Goal: Task Accomplishment & Management: Manage account settings

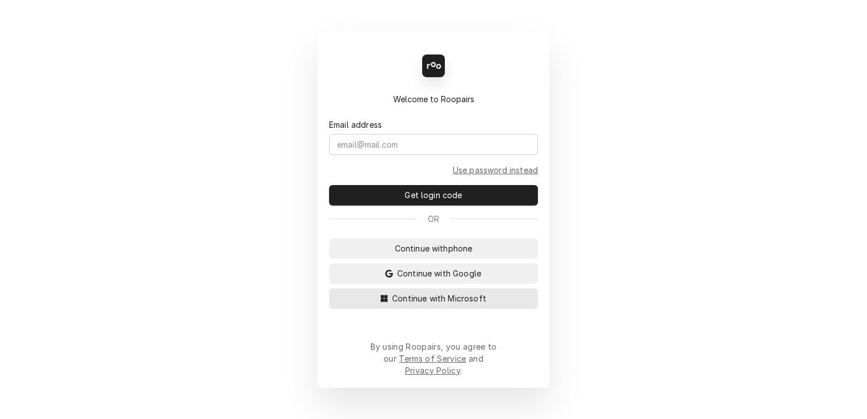
click at [388, 301] on icon "Dynamic Content Wrapper" at bounding box center [384, 297] width 7 height 7
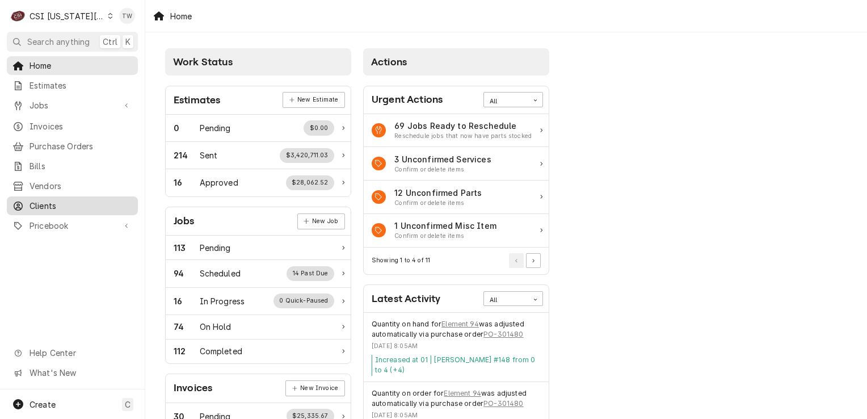
click at [36, 200] on span "Clients" at bounding box center [81, 206] width 103 height 12
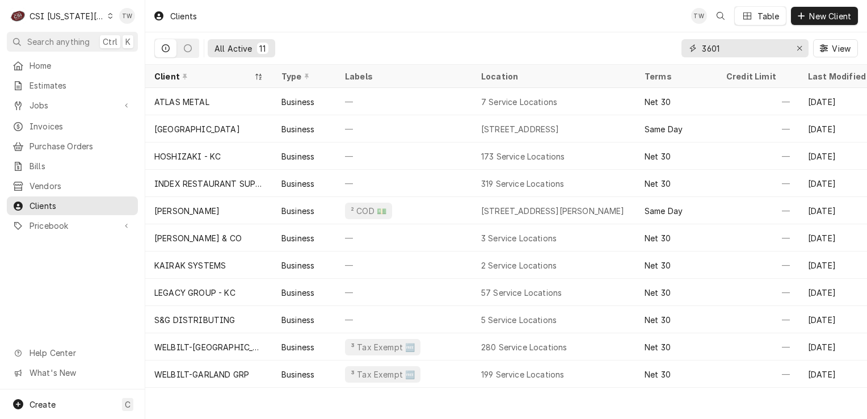
click at [740, 50] on input "3601" at bounding box center [744, 48] width 85 height 18
type input "3"
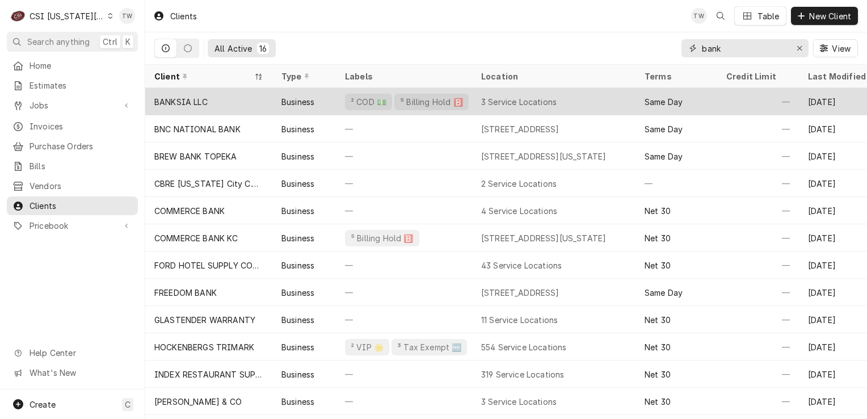
type input "bank"
click at [288, 99] on div "Business" at bounding box center [297, 102] width 33 height 12
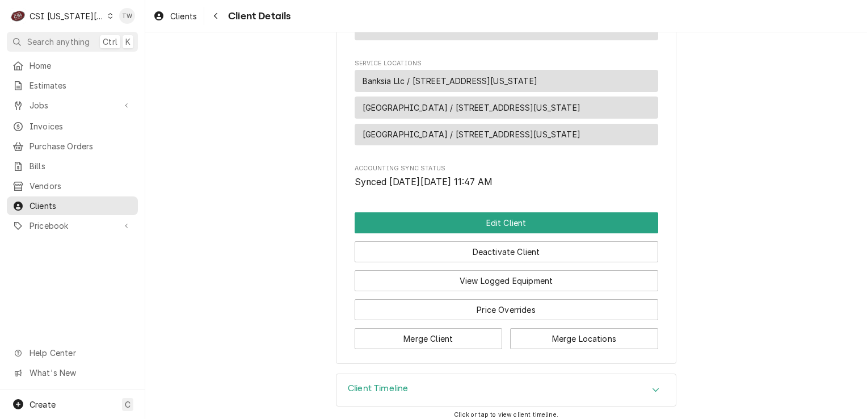
scroll to position [612, 0]
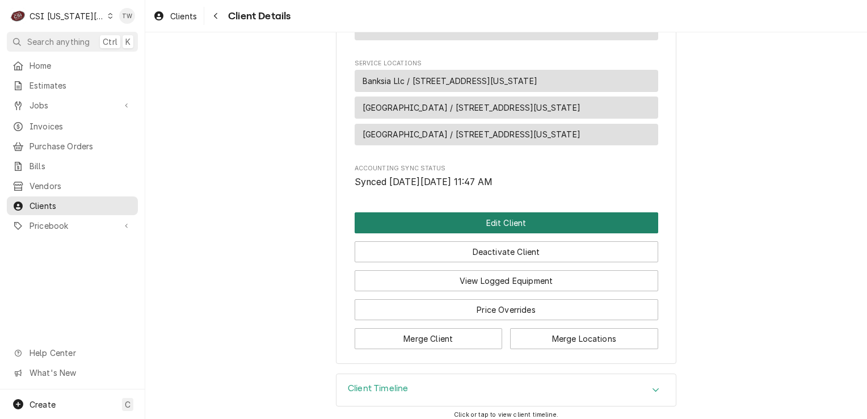
click at [481, 223] on button "Edit Client" at bounding box center [507, 222] width 304 height 21
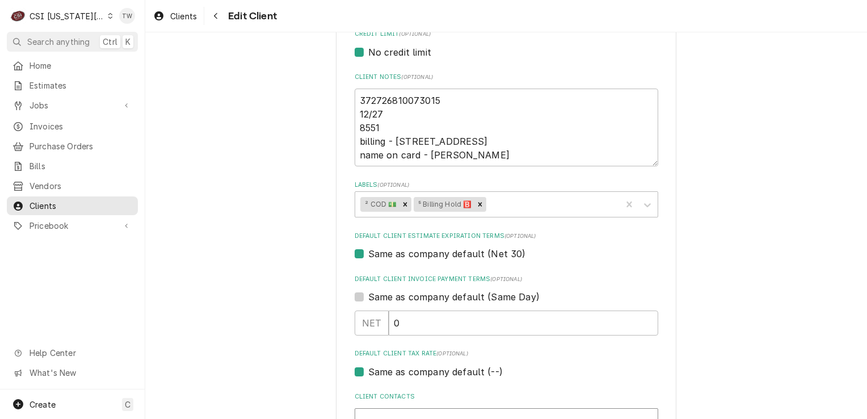
scroll to position [515, 0]
click at [478, 201] on icon "Remove ⁵ Billing Hold 🅱️" at bounding box center [480, 203] width 8 height 8
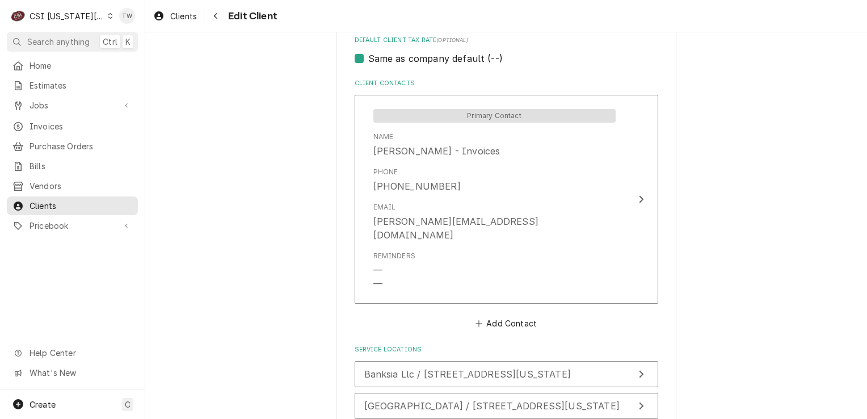
scroll to position [937, 0]
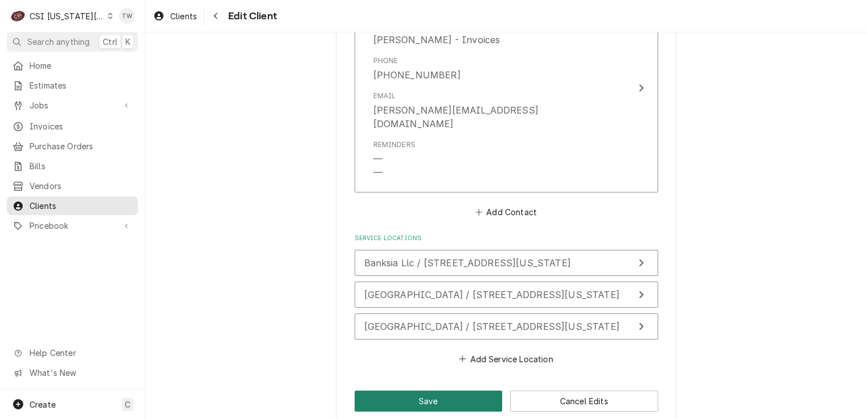
click at [367, 390] on button "Save" at bounding box center [429, 400] width 148 height 21
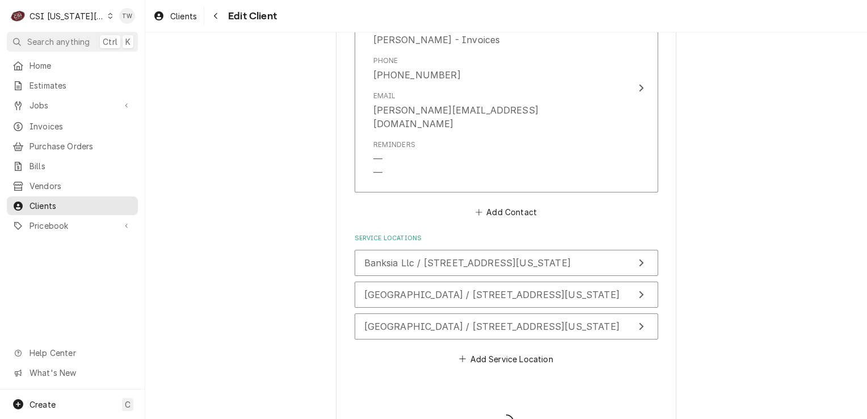
type textarea "x"
